Goal: Transaction & Acquisition: Purchase product/service

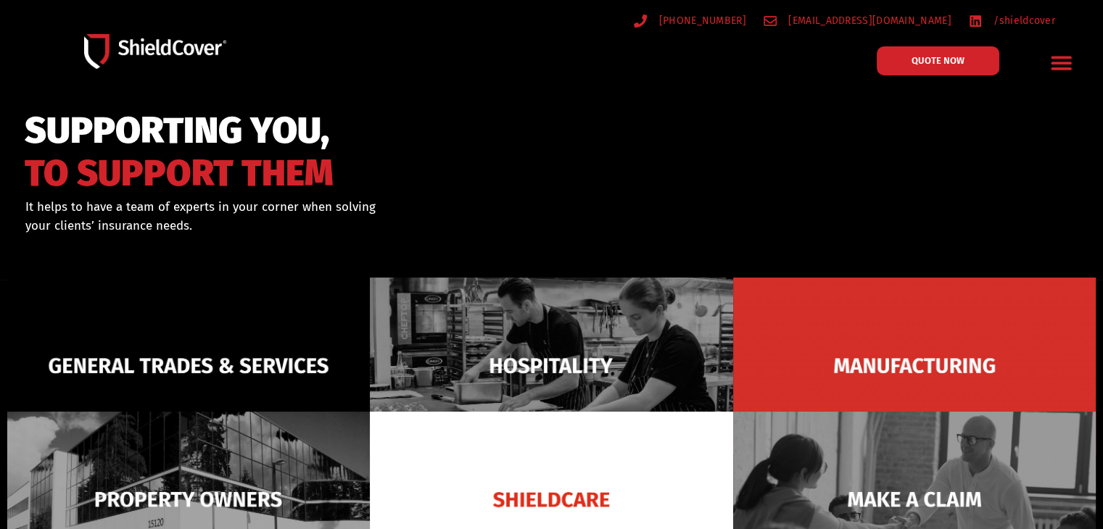
click at [1061, 59] on icon "Menu Toggle" at bounding box center [1060, 64] width 20 height 14
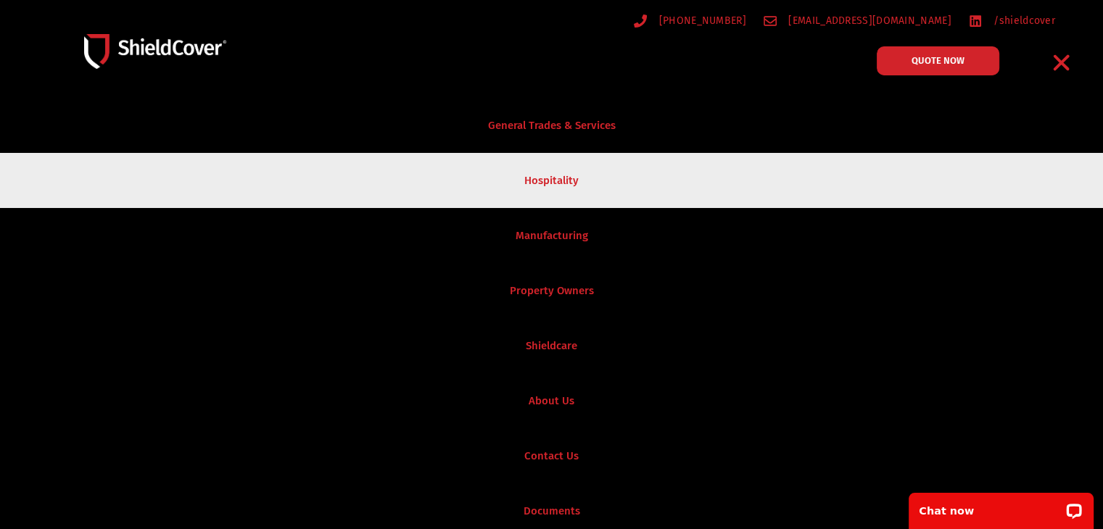
scroll to position [580, 0]
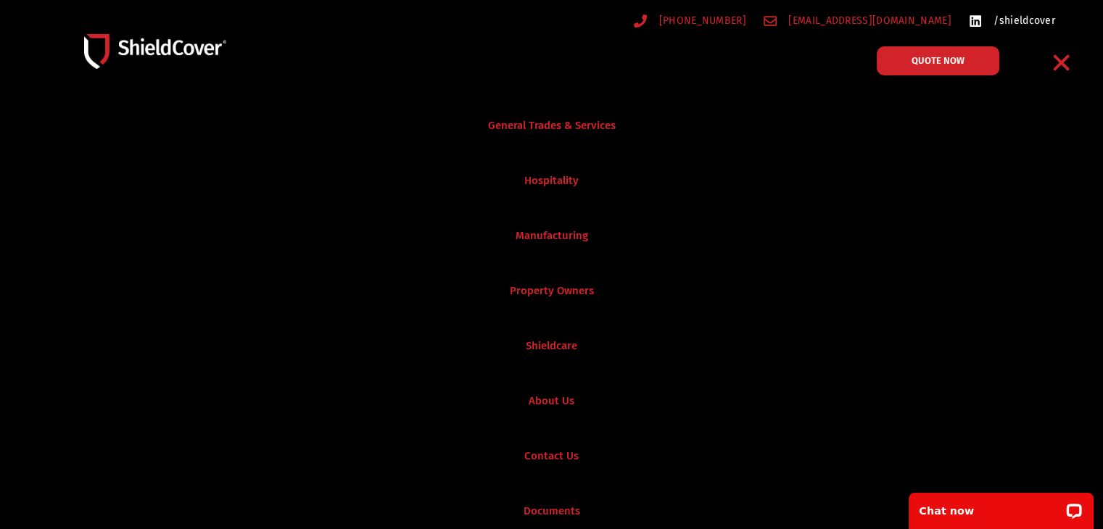
click at [1024, 19] on span "/shieldcover" at bounding box center [1022, 21] width 65 height 18
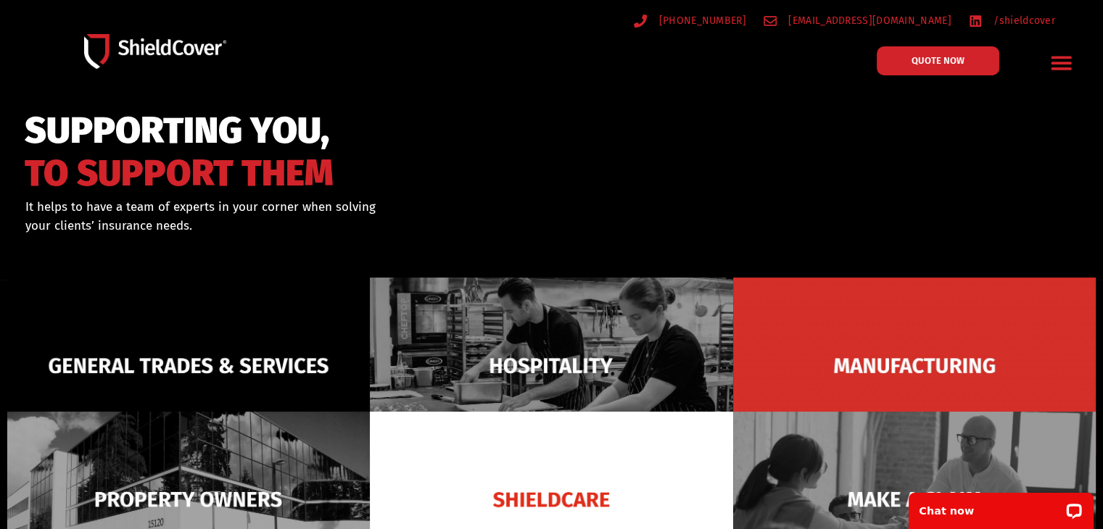
click at [1066, 58] on icon "Menu Toggle" at bounding box center [1060, 64] width 20 height 14
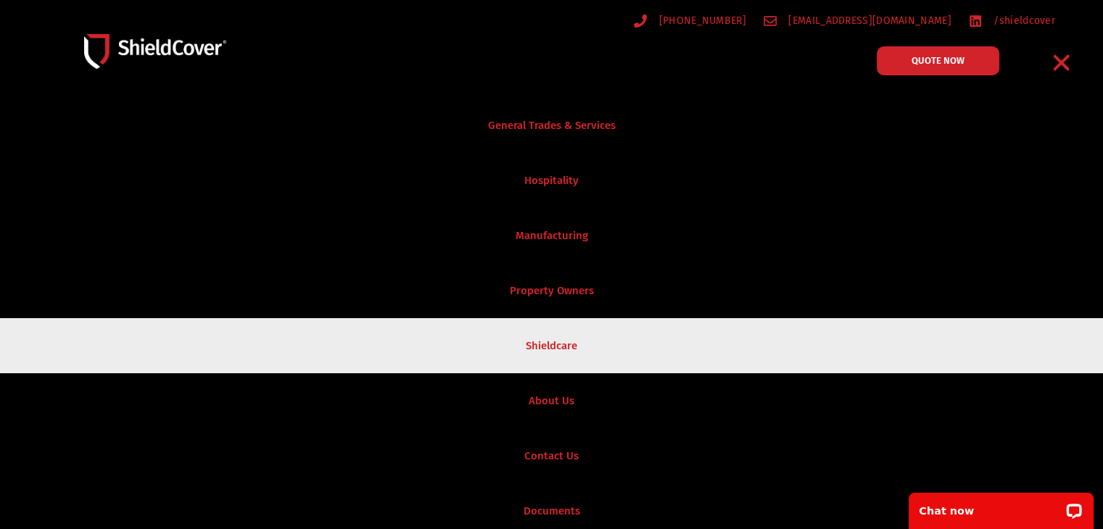
scroll to position [9, 0]
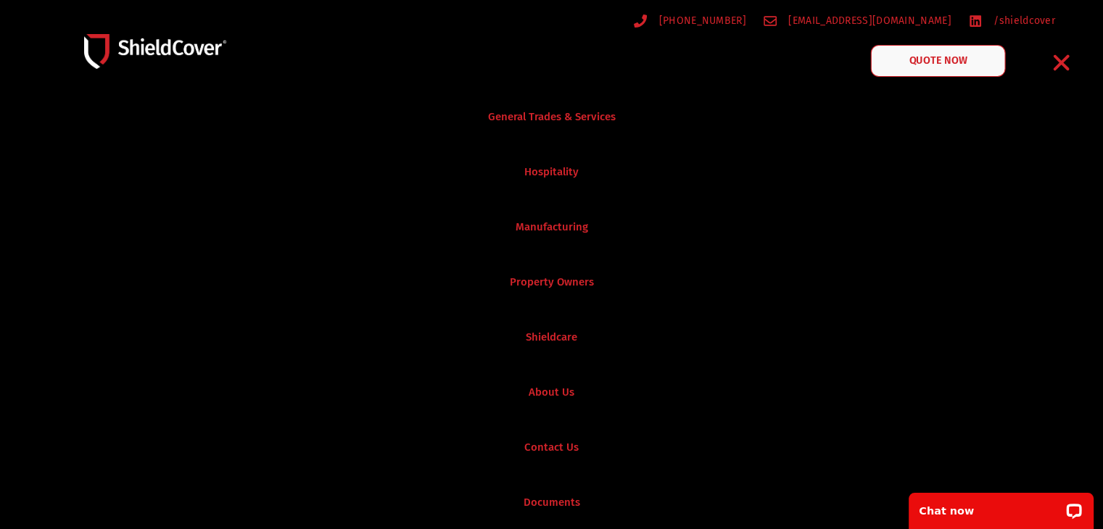
click at [948, 70] on link "QUOTE NOW" at bounding box center [937, 61] width 135 height 32
